Goal: Transaction & Acquisition: Subscribe to service/newsletter

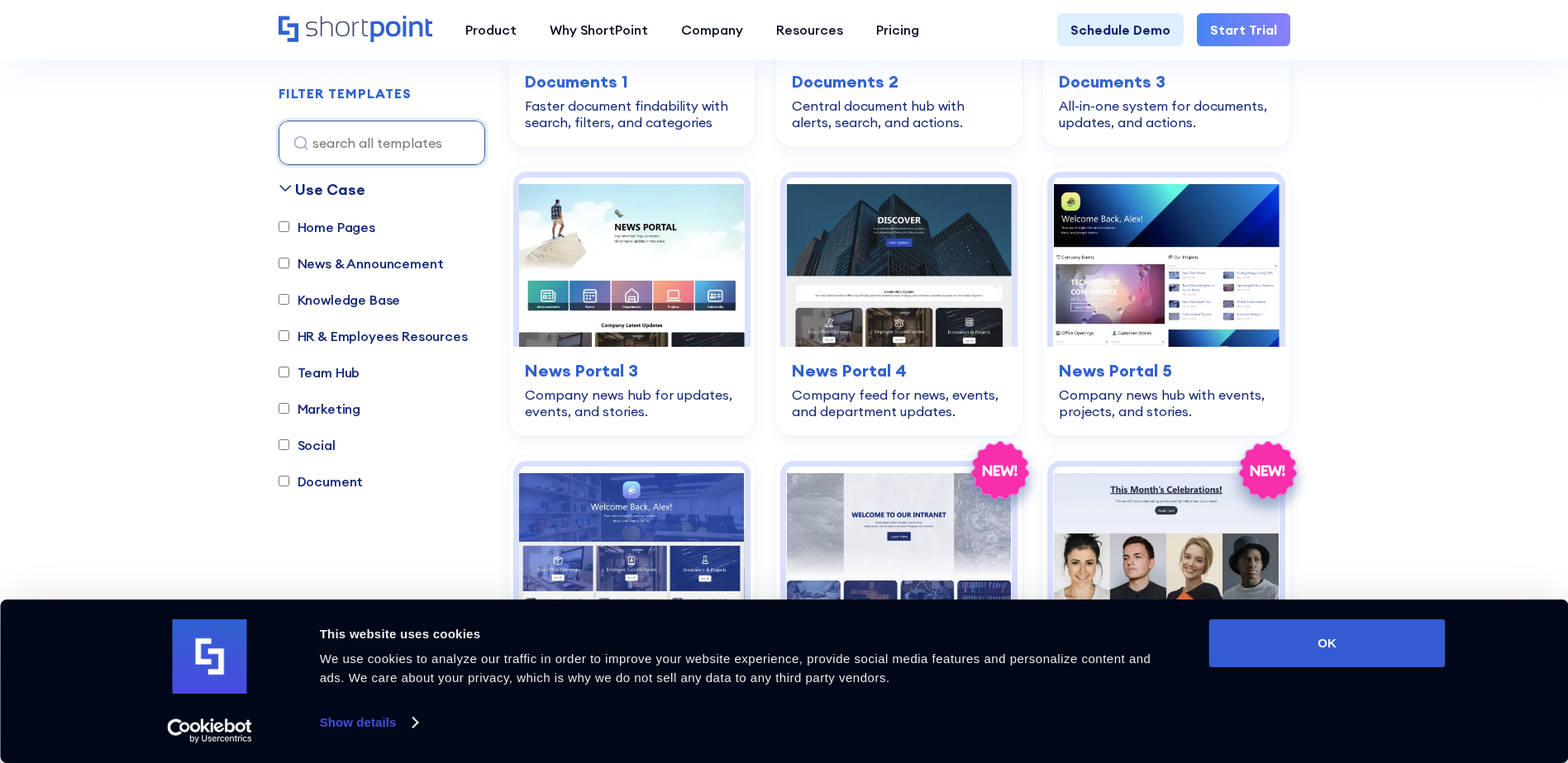
scroll to position [991, 0]
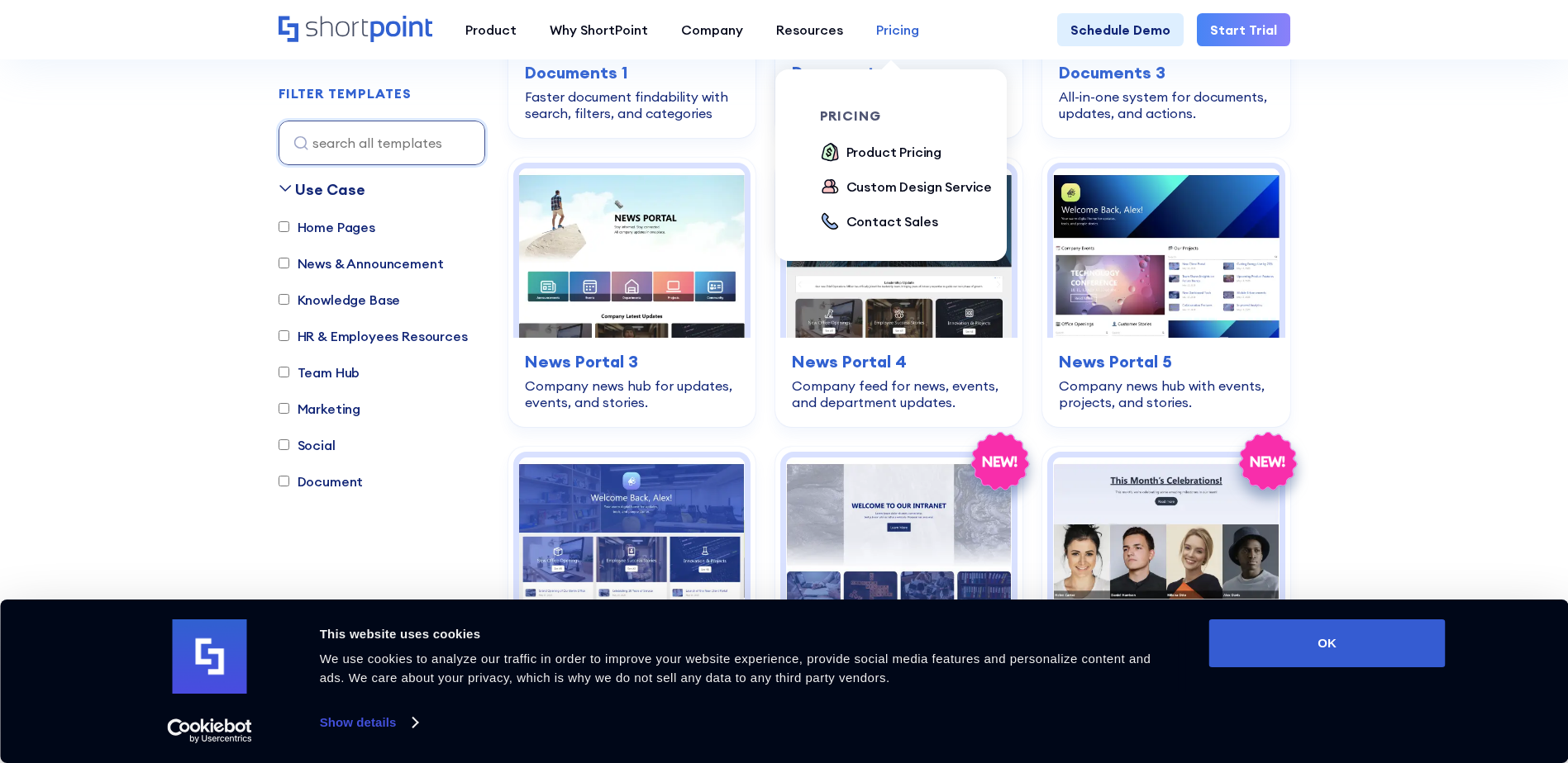
click at [880, 33] on div "Pricing" at bounding box center [897, 29] width 43 height 20
click at [872, 150] on div "Product Pricing" at bounding box center [894, 152] width 96 height 20
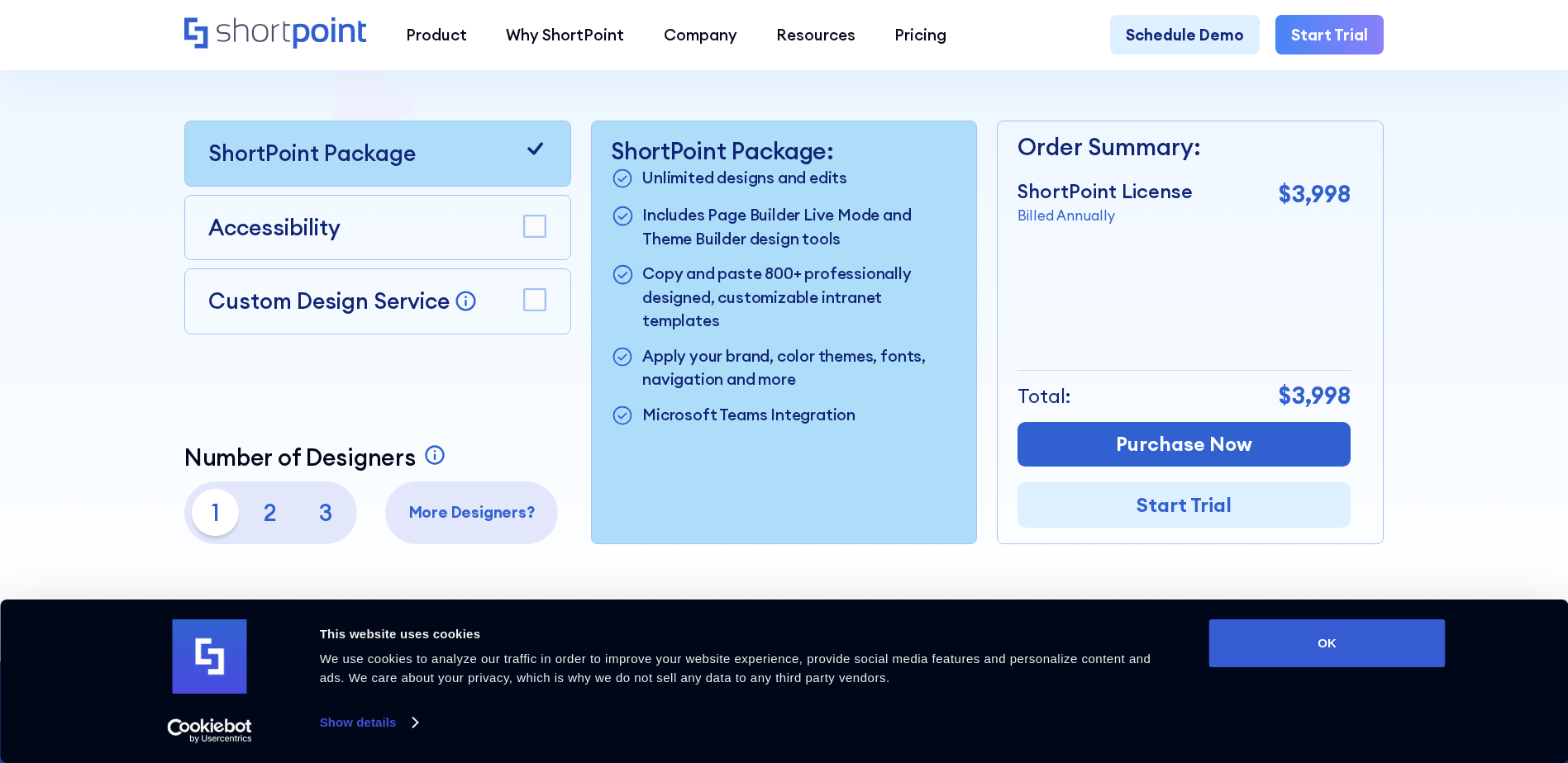
scroll to position [495, 0]
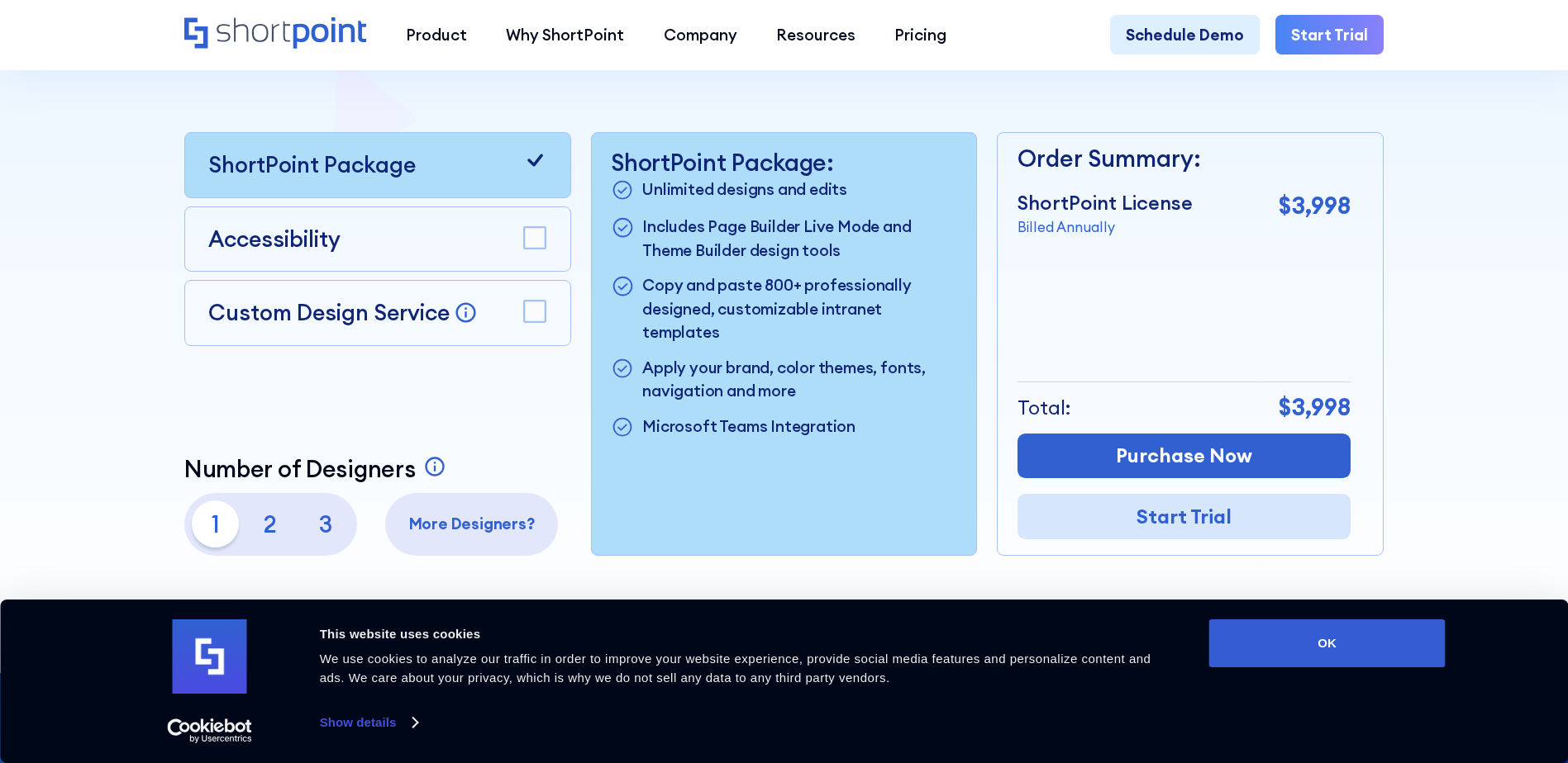
click at [1147, 527] on link "Start Trial" at bounding box center [1183, 516] width 333 height 46
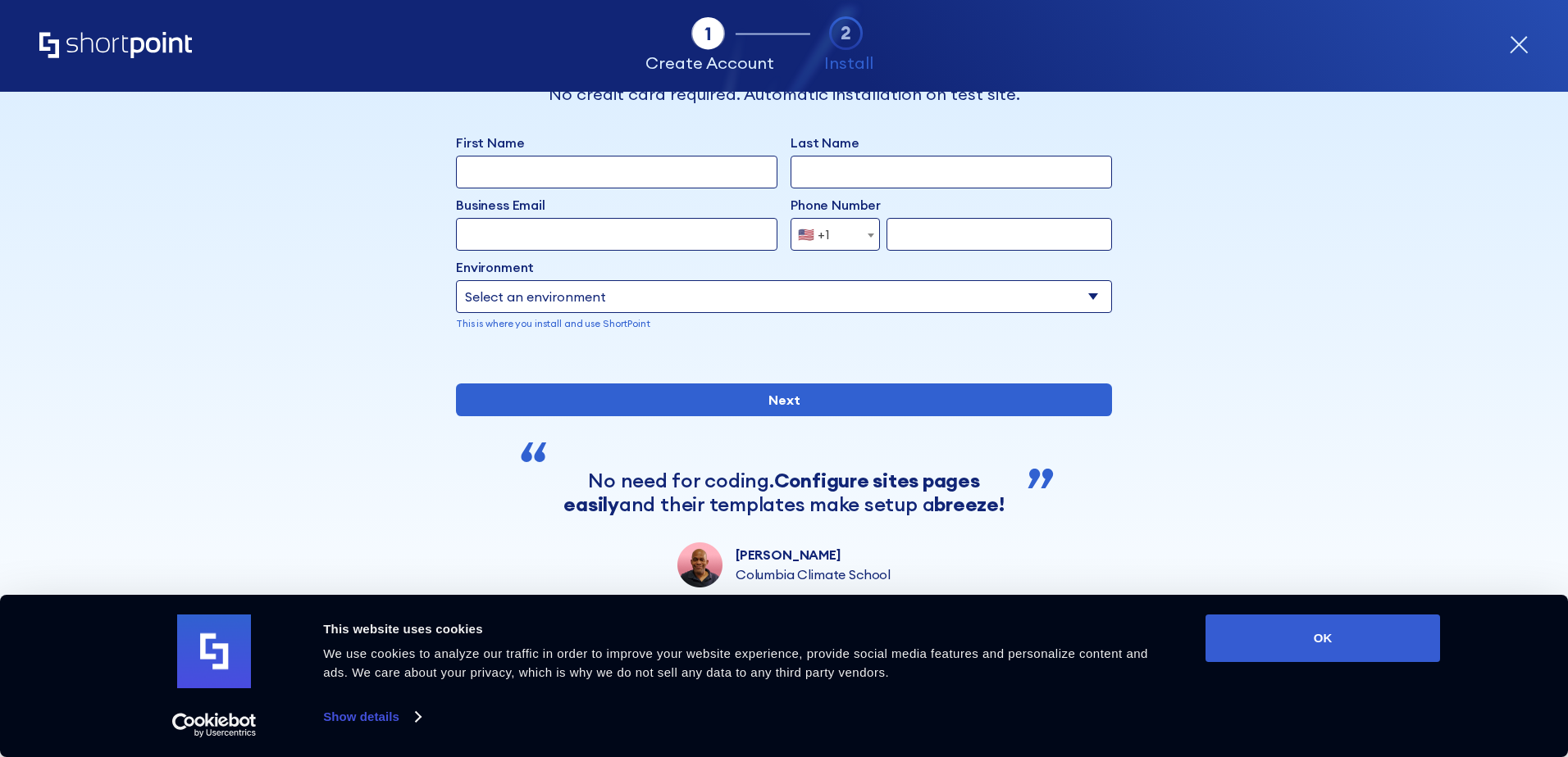
scroll to position [132, 0]
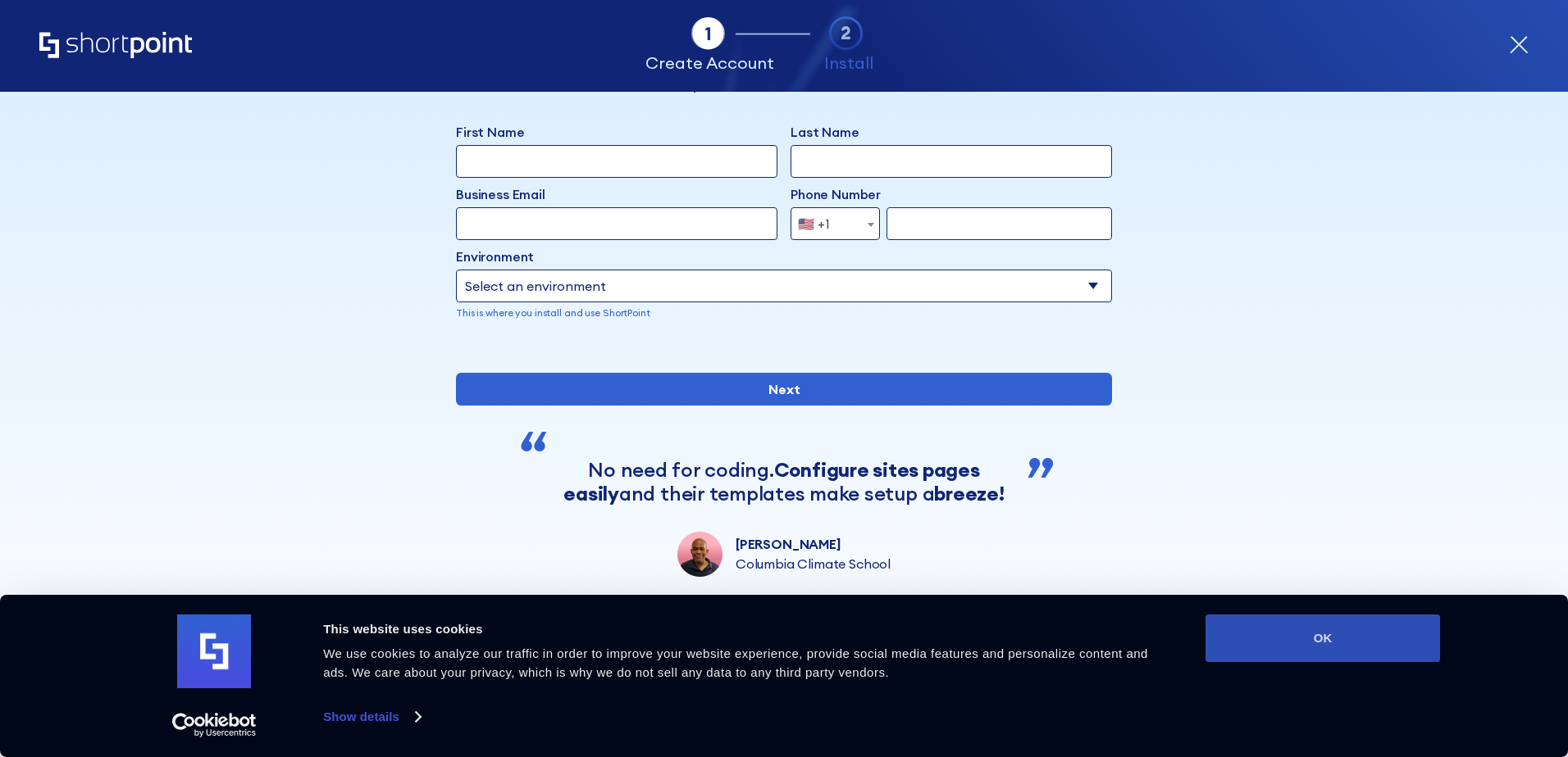
click at [1313, 639] on button "OK" at bounding box center [1323, 638] width 235 height 48
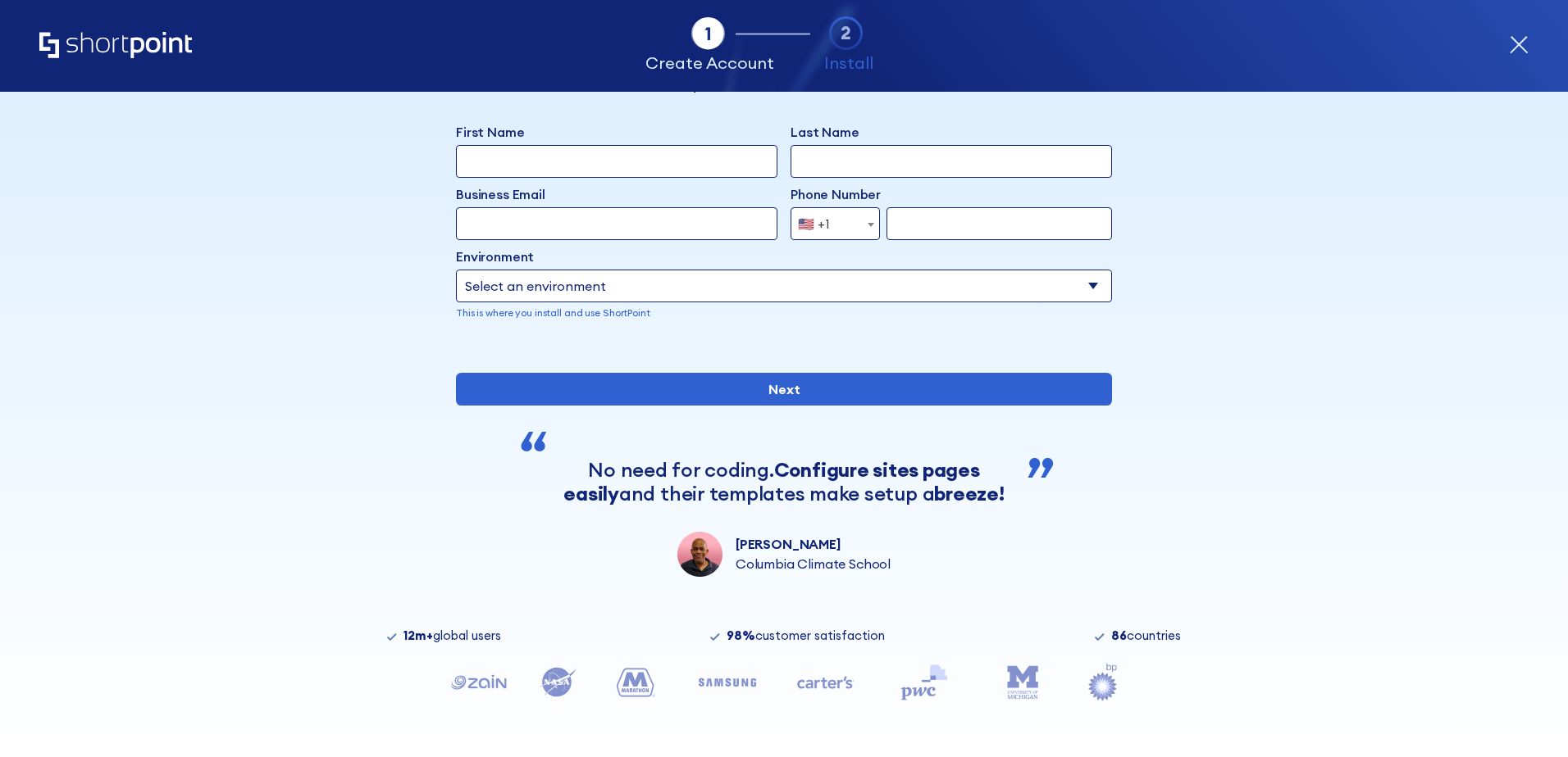
scroll to position [0, 0]
